Goal: Navigation & Orientation: Find specific page/section

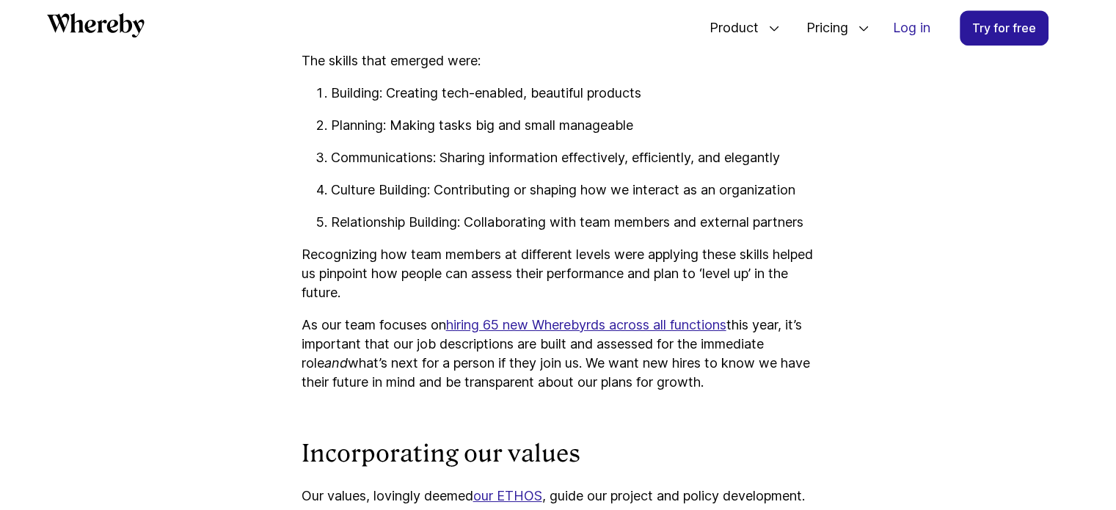
scroll to position [1975, 0]
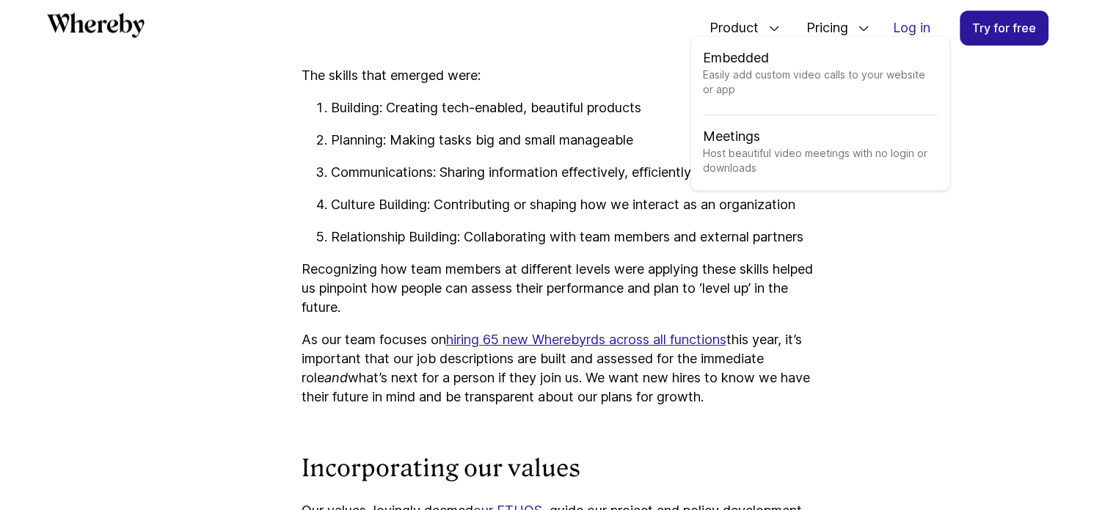
click at [736, 35] on span "Product" at bounding box center [728, 28] width 67 height 48
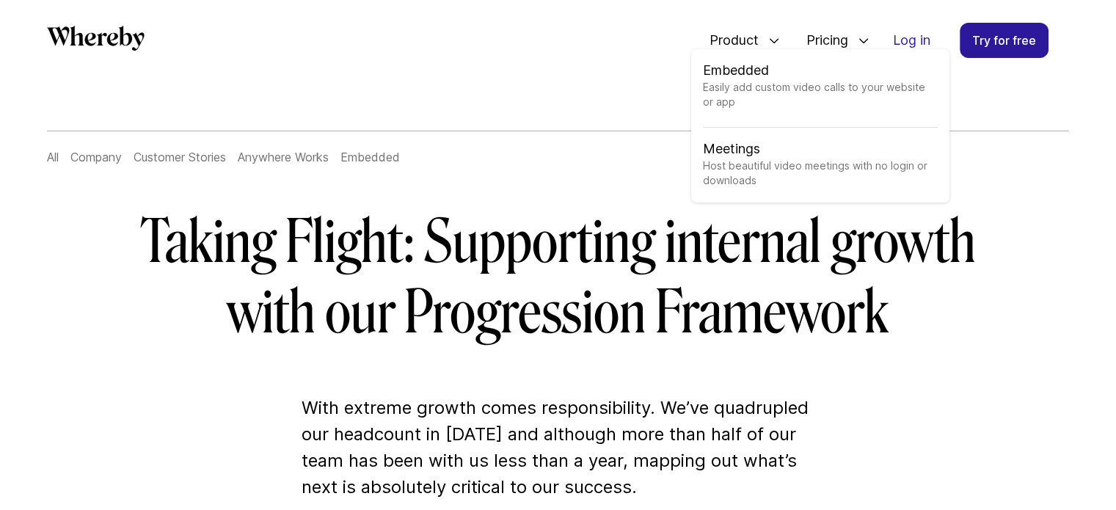
scroll to position [57, 0]
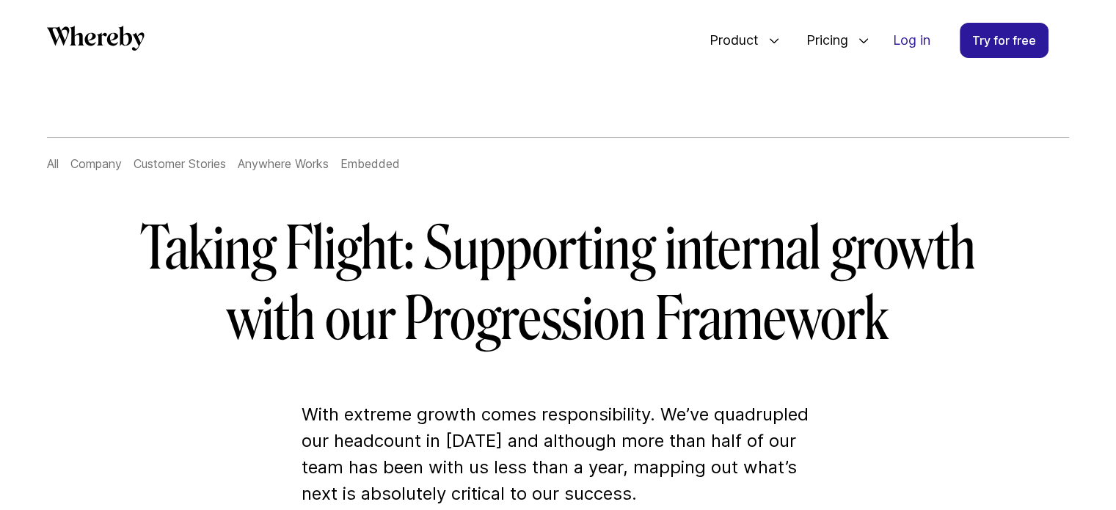
click at [89, 163] on link "Company" at bounding box center [95, 163] width 51 height 15
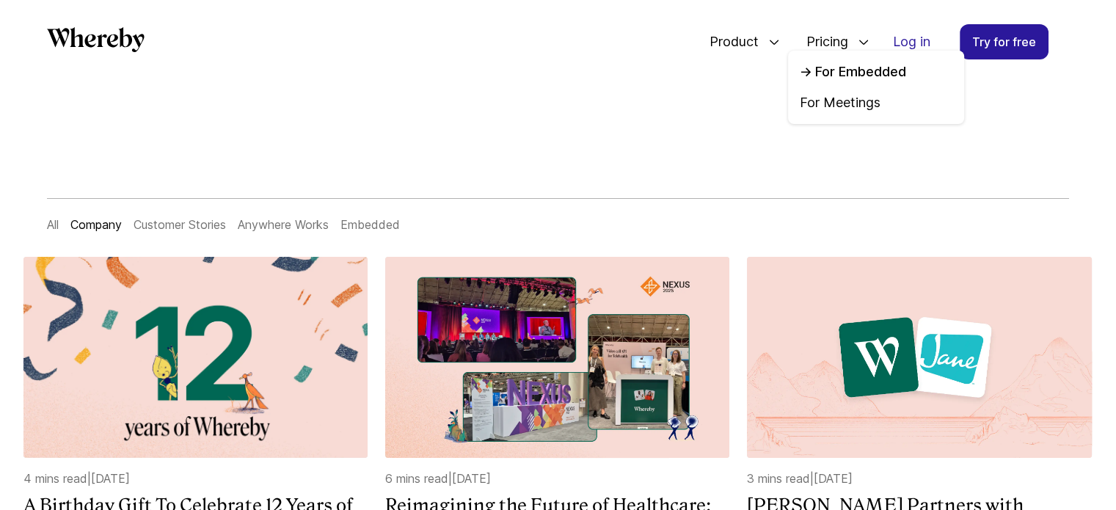
click at [823, 64] on link "For Embedded" at bounding box center [876, 71] width 153 height 19
click at [812, 34] on span "Pricing" at bounding box center [822, 42] width 60 height 48
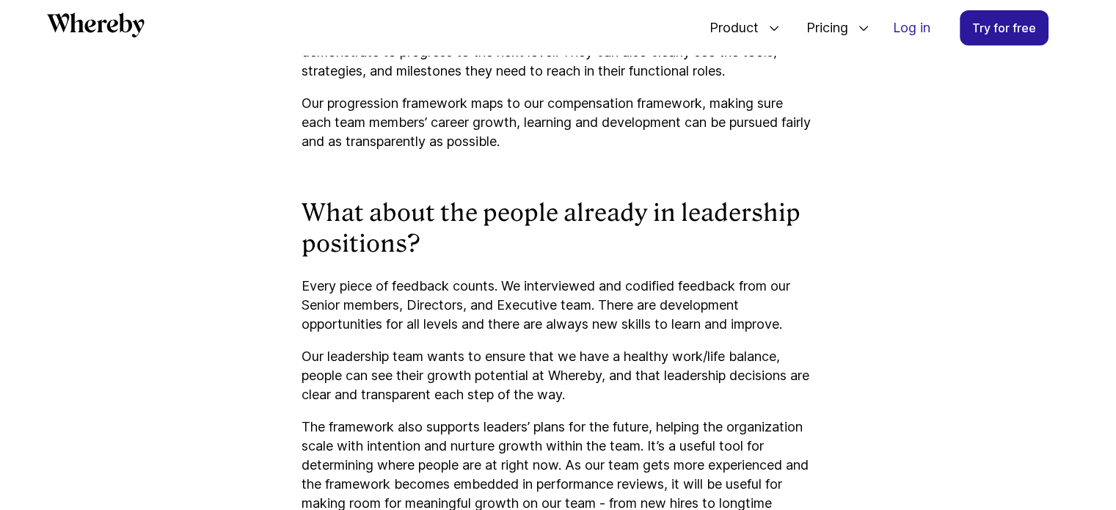
scroll to position [5267, 0]
